Goal: Find specific page/section: Find specific page/section

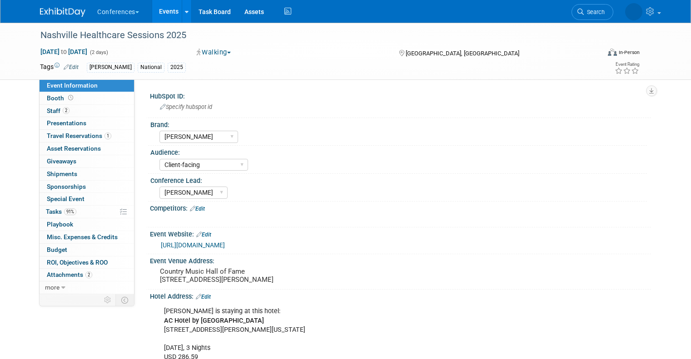
select select "[PERSON_NAME]"
select select "Client-facing"
select select "[PERSON_NAME]"
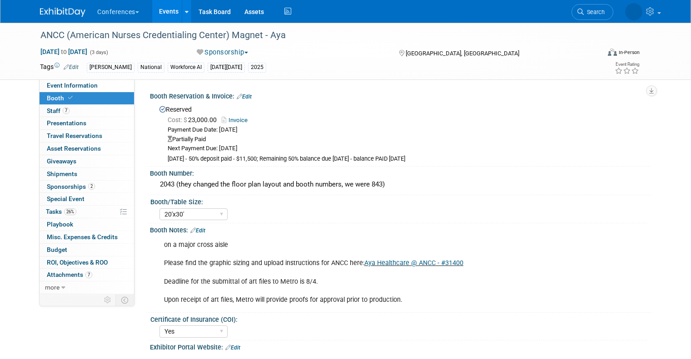
select select "20'x30'"
select select "Yes"
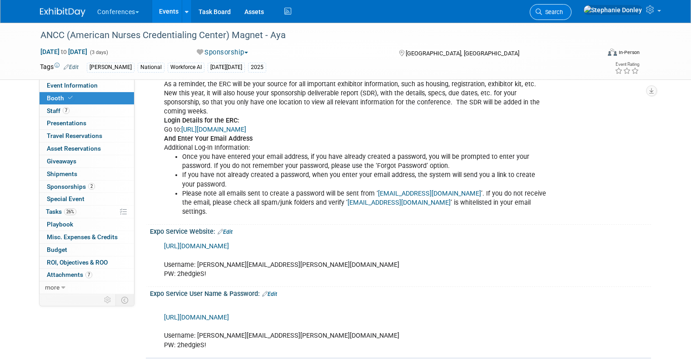
click at [542, 10] on icon at bounding box center [539, 12] width 6 height 6
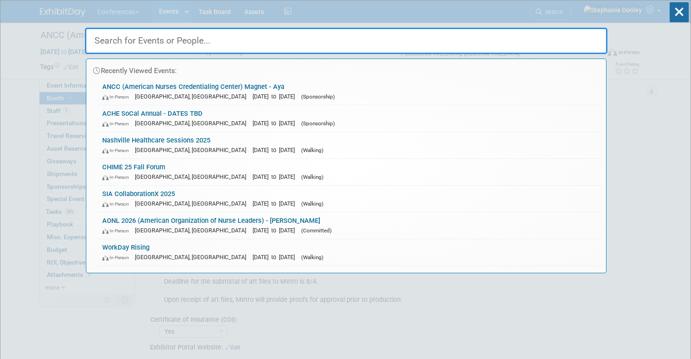
click at [363, 41] on input "text" at bounding box center [346, 41] width 522 height 26
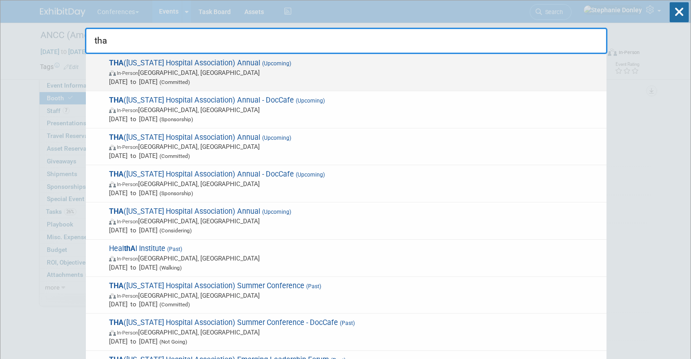
type input "tha"
click at [189, 69] on span "In-Person Nashville, TN" at bounding box center [355, 72] width 493 height 9
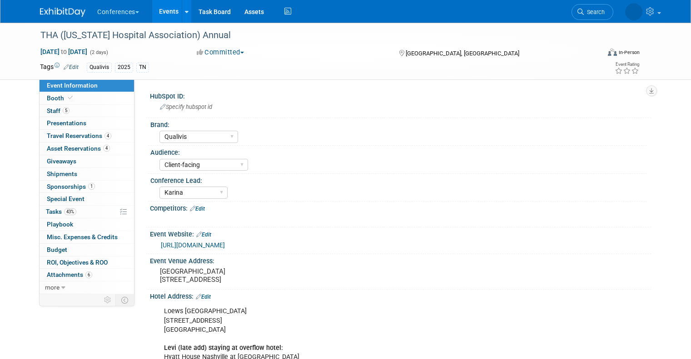
select select "Qualivis"
select select "Client-facing"
select select "Karina"
click at [601, 10] on span "Search" at bounding box center [594, 12] width 21 height 7
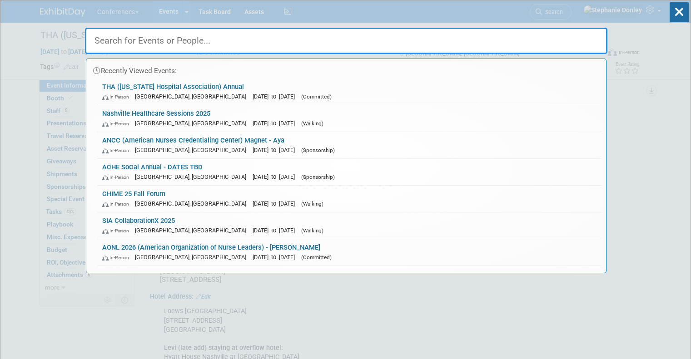
click at [391, 43] on input "text" at bounding box center [346, 41] width 522 height 26
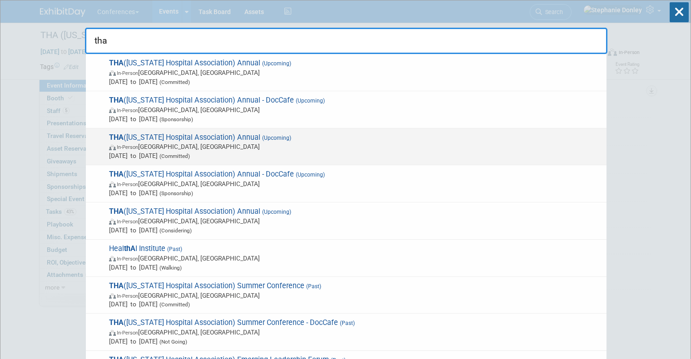
type input "tha"
click at [190, 152] on span "Sep 23, 2025 to Sep 24, 2025 (Committed)" at bounding box center [355, 155] width 493 height 9
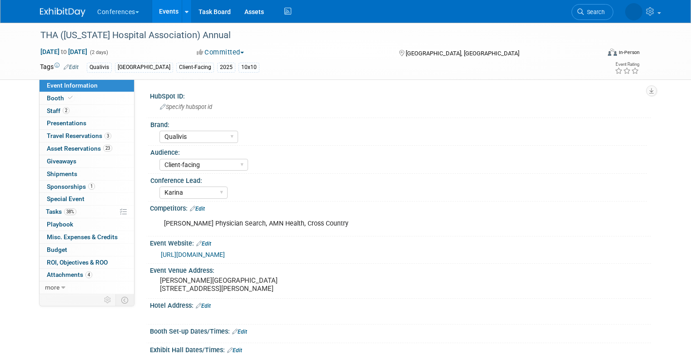
select select "Qualivis"
select select "Client-facing"
select select "Karina"
